Goal: Task Accomplishment & Management: Use online tool/utility

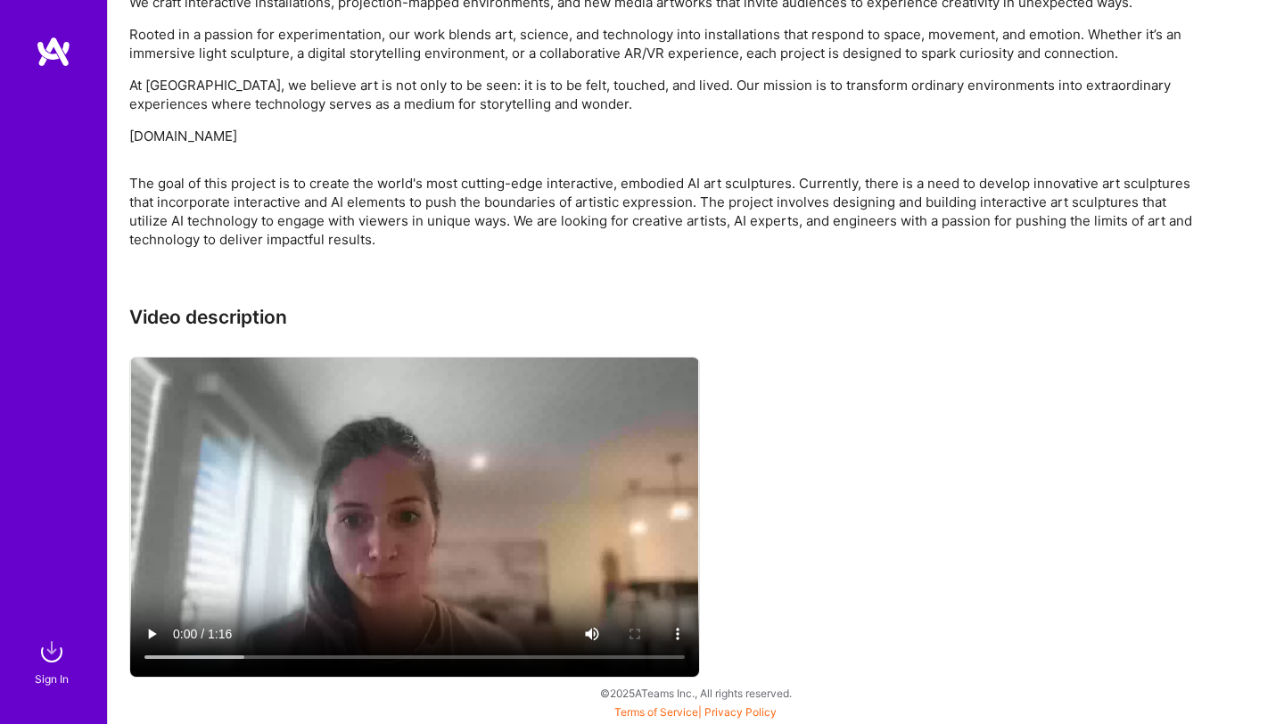
scroll to position [1504, 0]
click at [52, 644] on img at bounding box center [52, 652] width 36 height 36
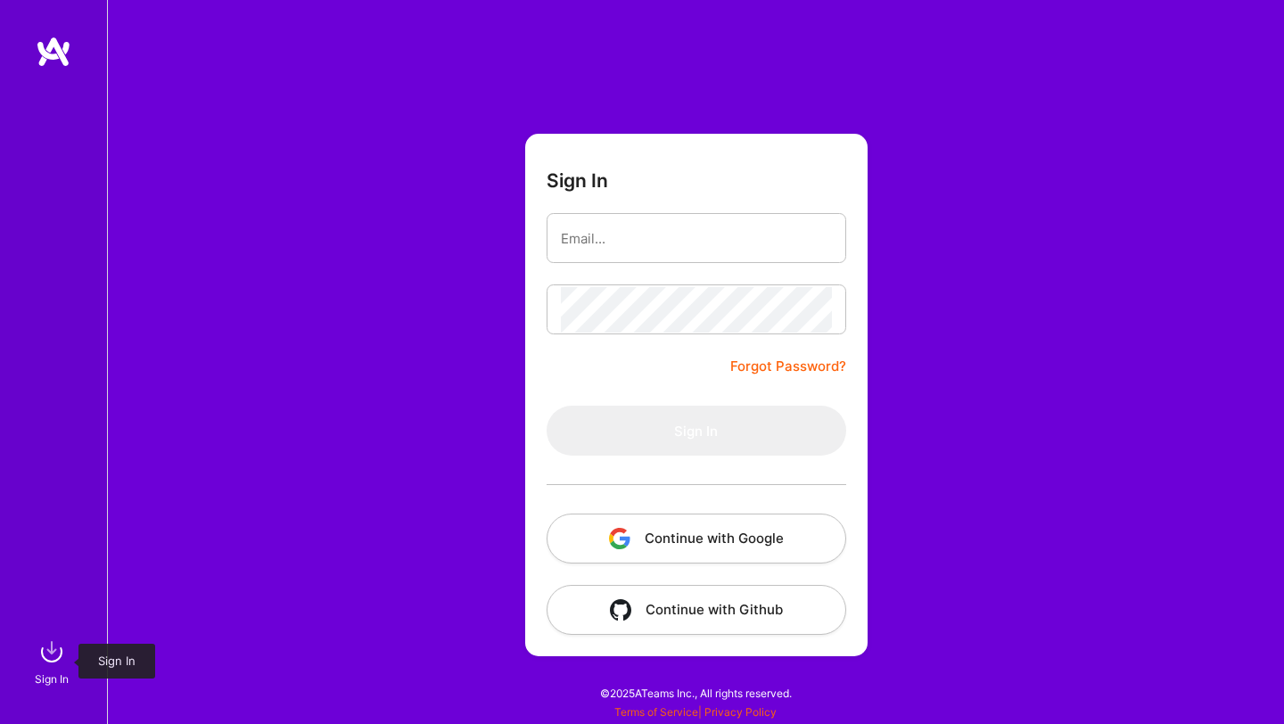
click at [51, 655] on img at bounding box center [52, 652] width 36 height 36
click at [643, 243] on input "email" at bounding box center [696, 238] width 271 height 45
click at [683, 232] on input "email" at bounding box center [696, 238] width 271 height 45
type input "[EMAIL_ADDRESS][DOMAIN_NAME]"
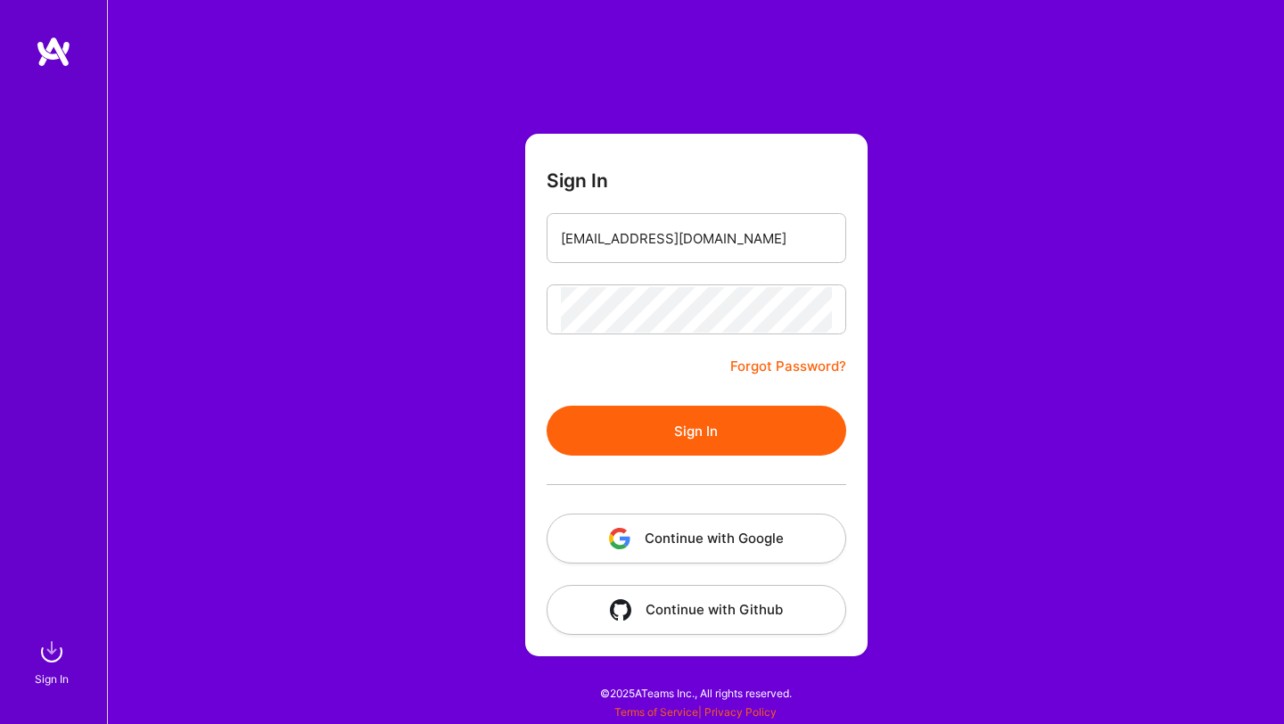
click at [682, 418] on button "Sign In" at bounding box center [697, 431] width 300 height 50
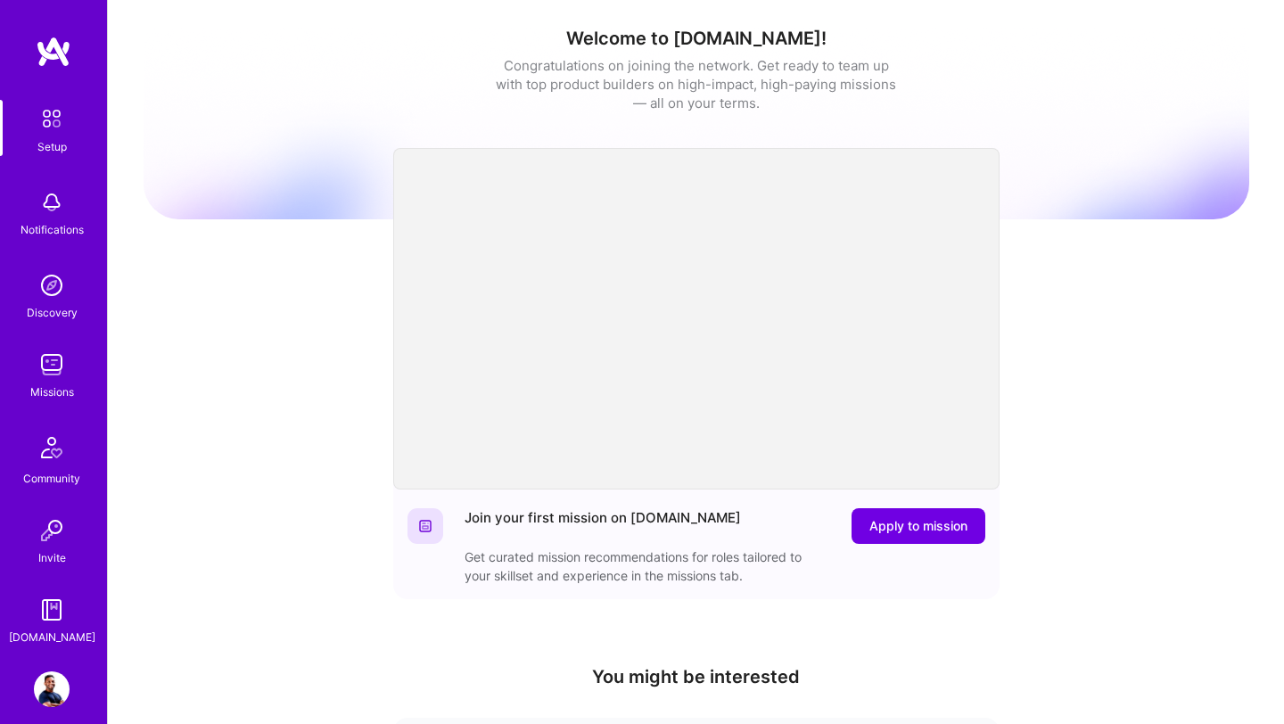
click at [57, 366] on img at bounding box center [52, 365] width 36 height 36
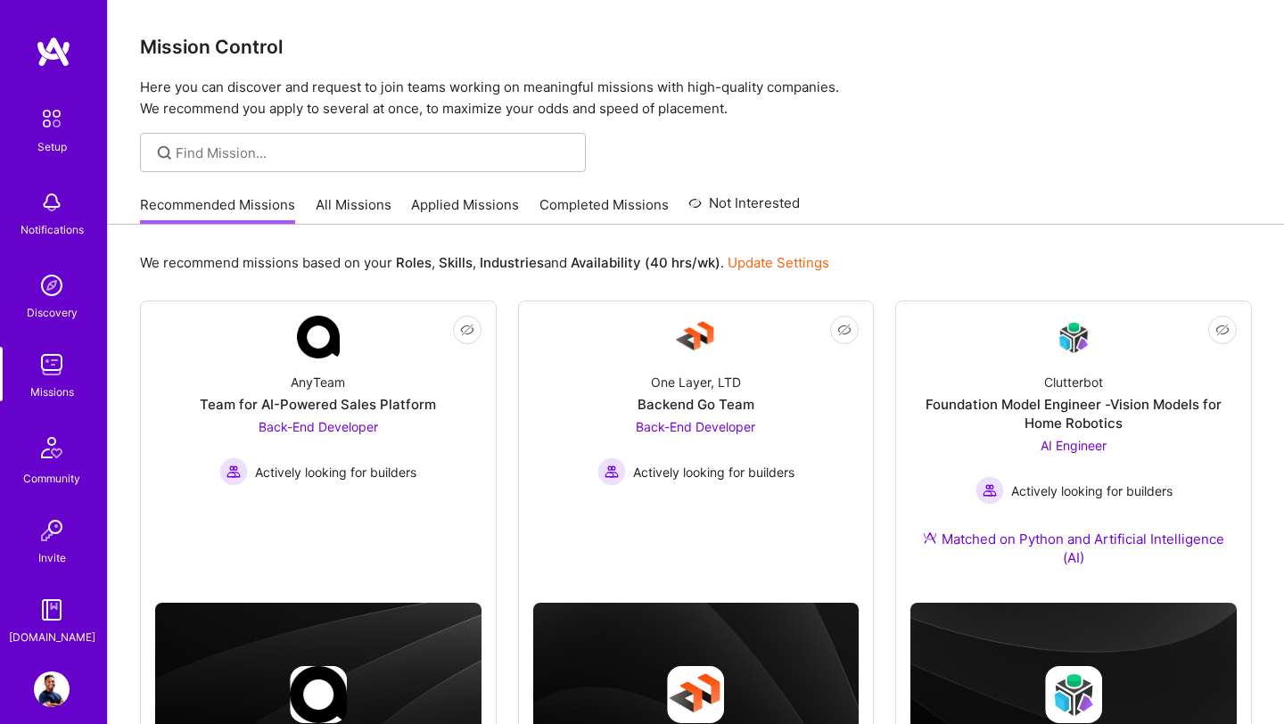
click at [348, 206] on link "All Missions" at bounding box center [354, 209] width 76 height 29
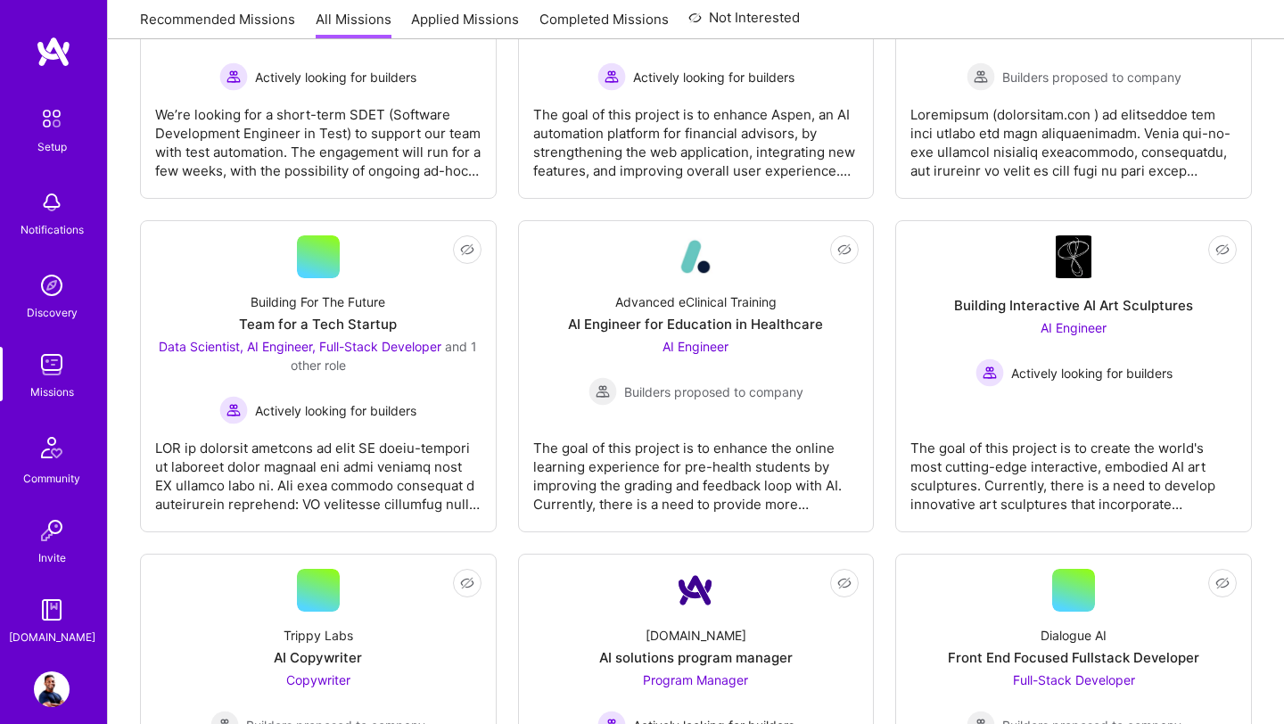
scroll to position [444, 0]
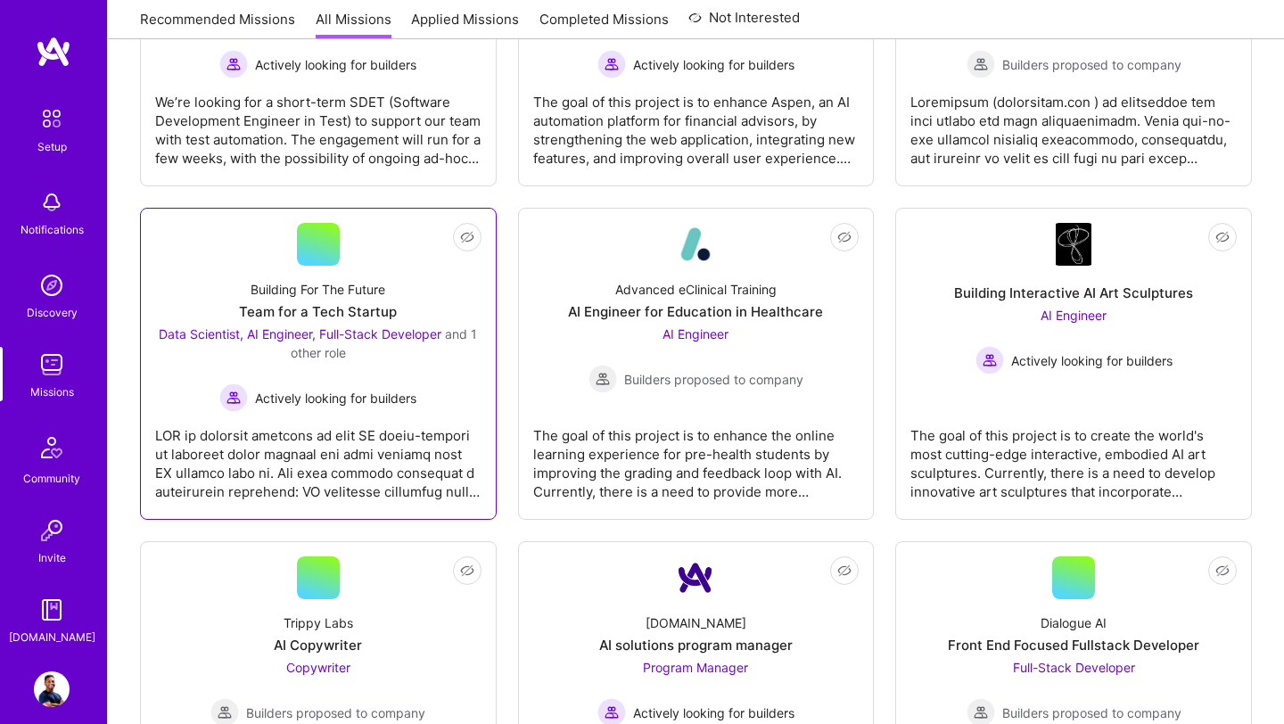
click at [357, 349] on div "Data Scientist, AI Engineer, Full-Stack Developer and 1 other role" at bounding box center [318, 343] width 326 height 37
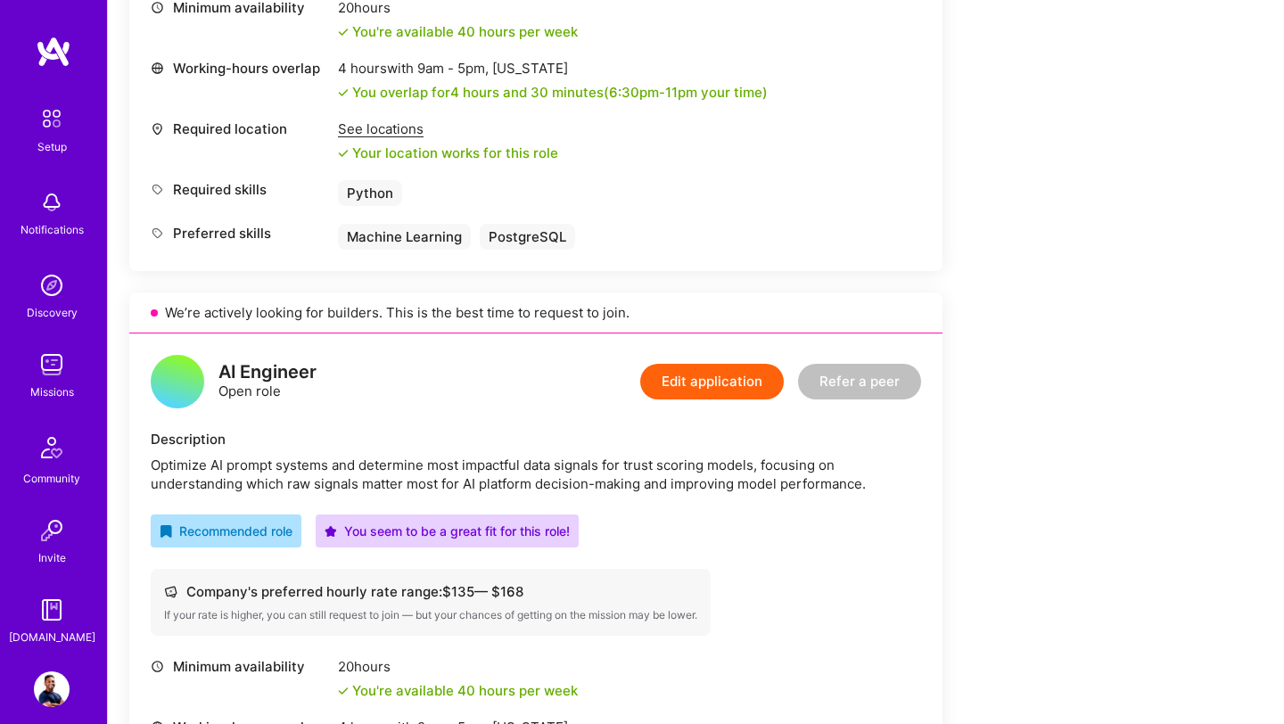
scroll to position [734, 0]
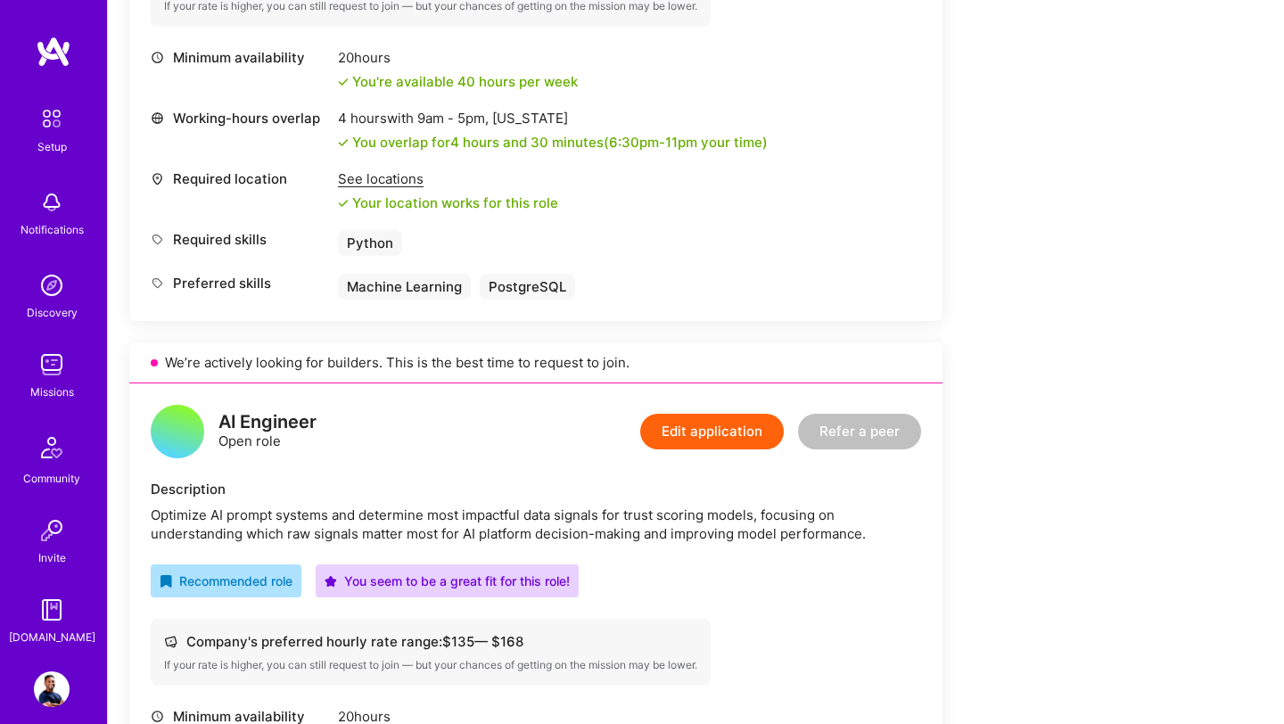
click at [59, 53] on img at bounding box center [54, 52] width 36 height 32
